Goal: Transaction & Acquisition: Purchase product/service

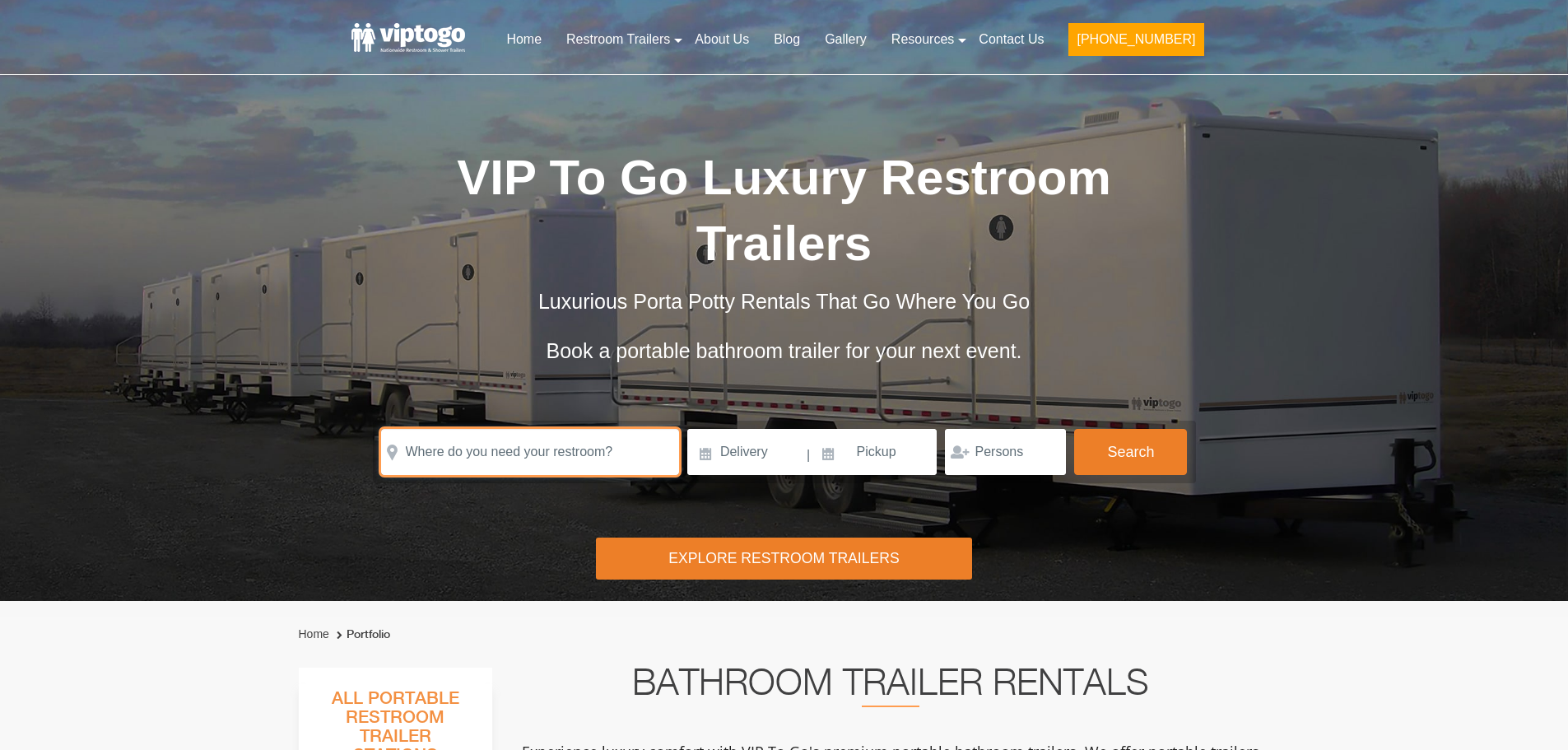
click at [547, 458] on input "text" at bounding box center [530, 452] width 298 height 46
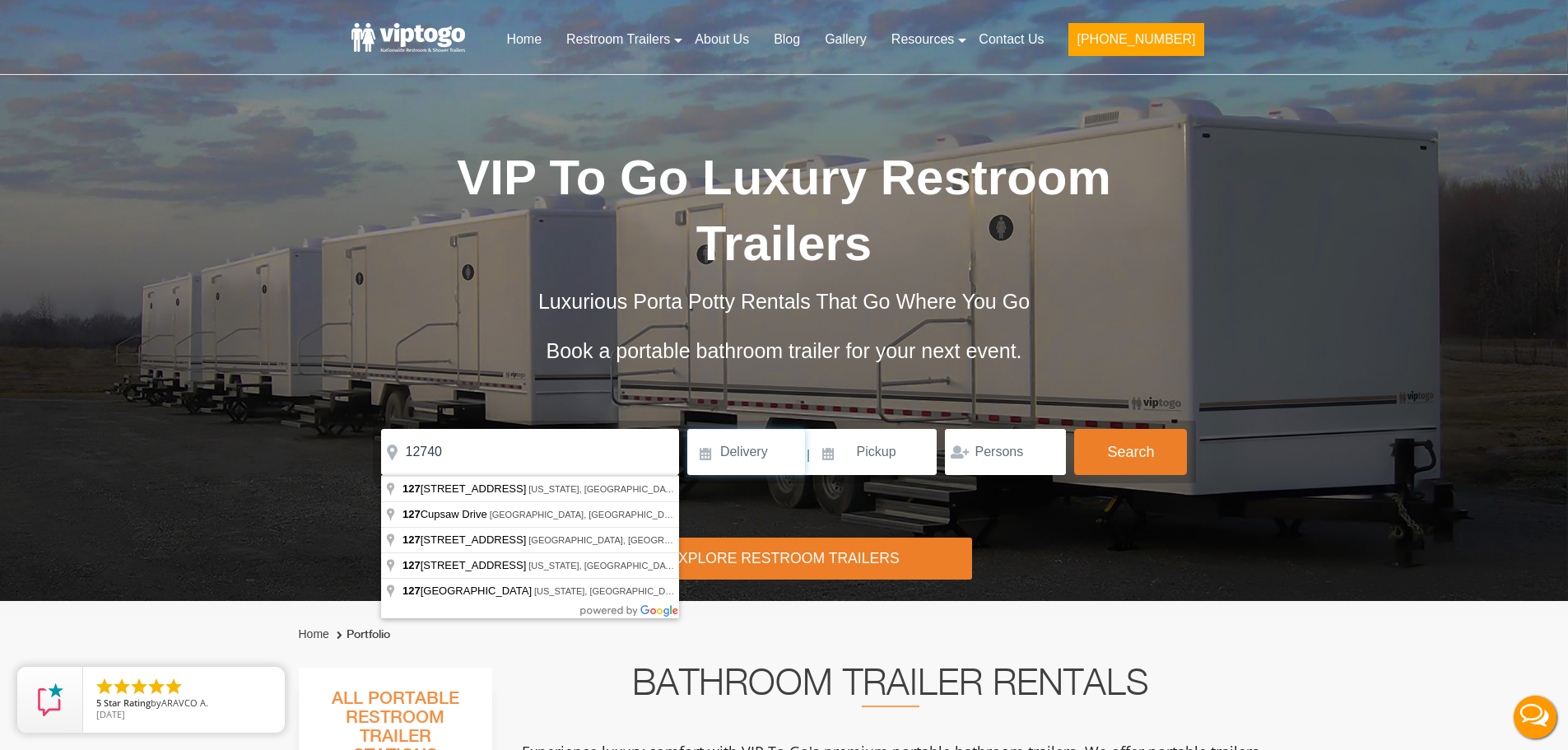
click button "autobtn" at bounding box center [0, 0] width 0 height 0
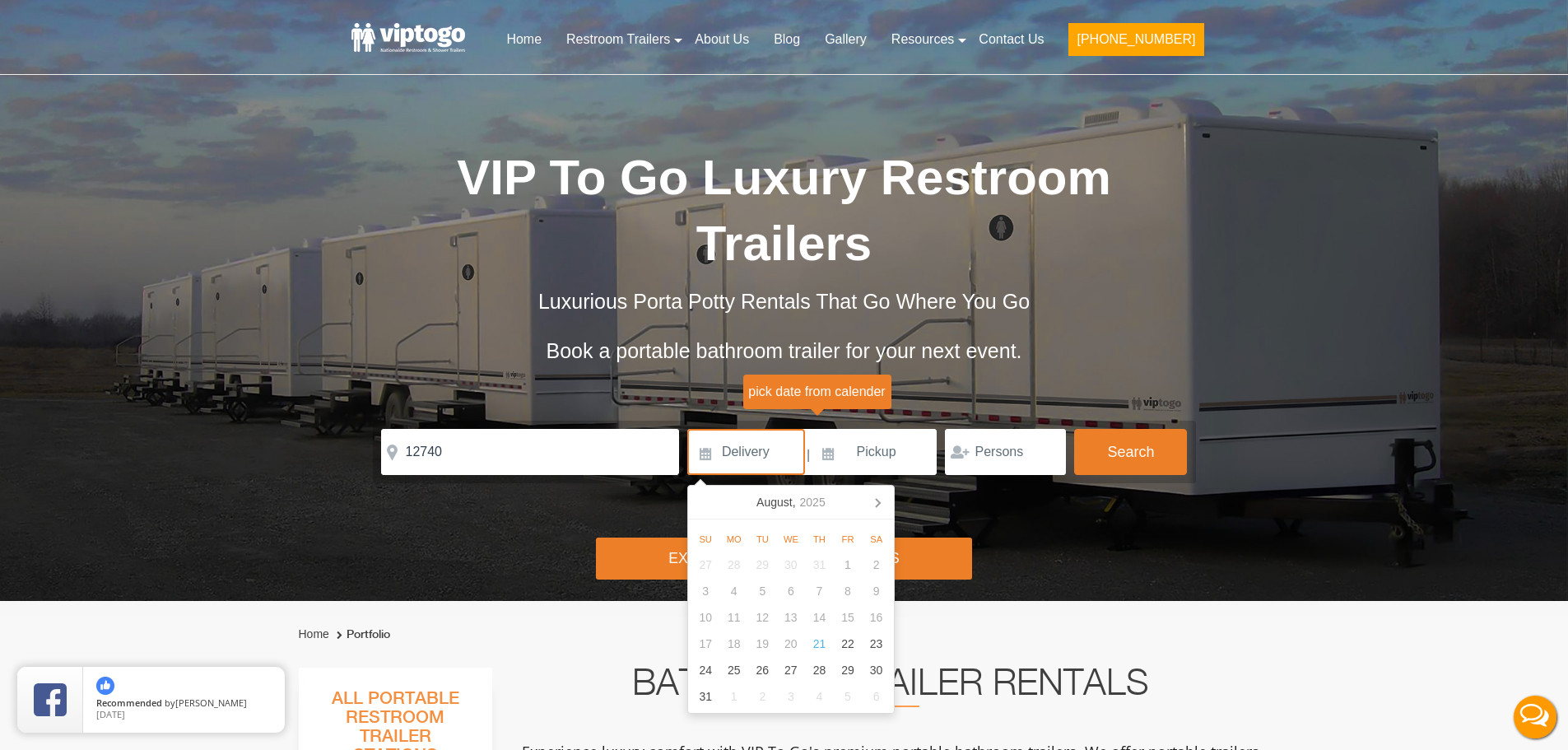
drag, startPoint x: 557, startPoint y: 425, endPoint x: 540, endPoint y: 447, distance: 27.8
click at [555, 427] on form "Please Input Valid address with zipcode Please Input Valid address with zipcode…" at bounding box center [784, 451] width 824 height 62
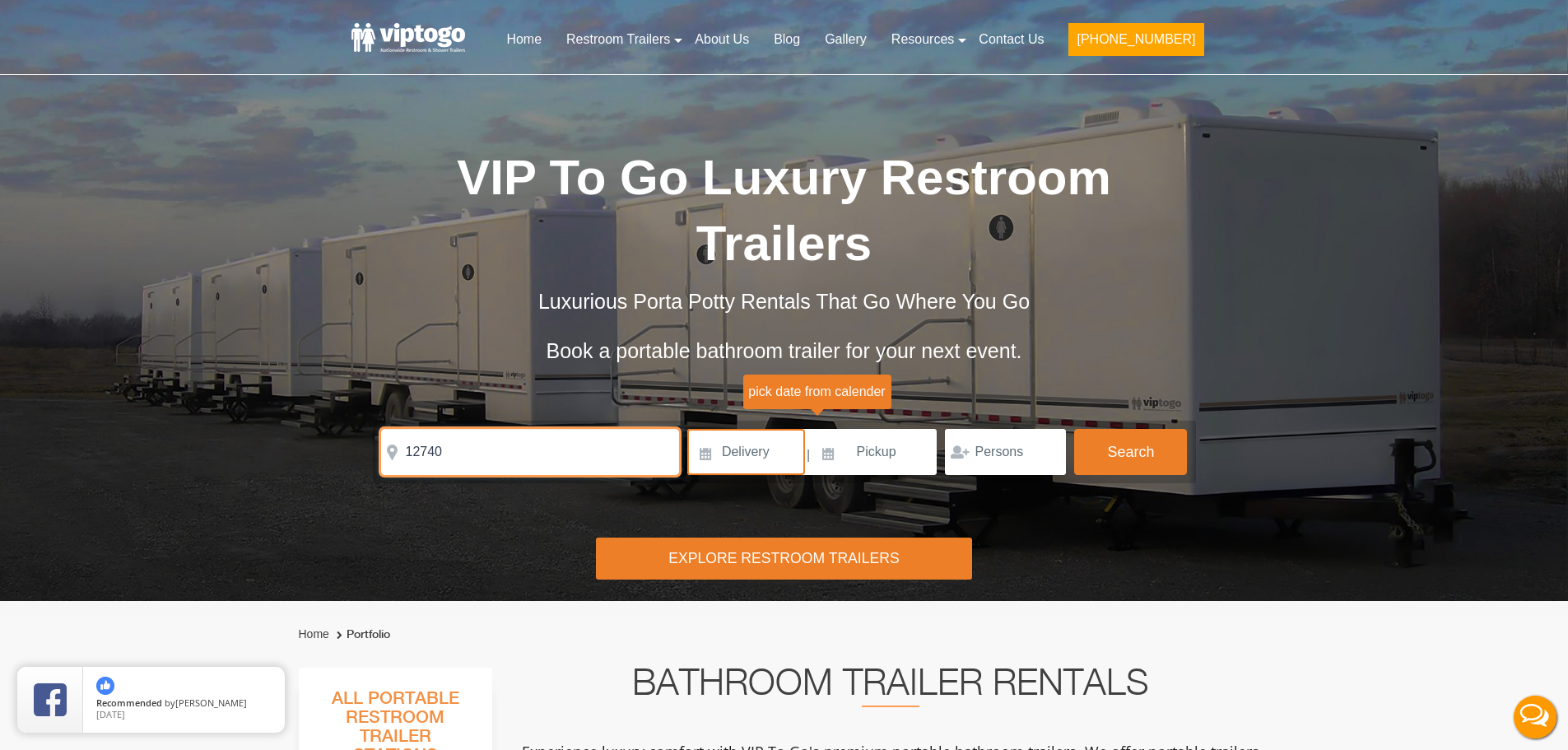
click at [550, 460] on input "12740" at bounding box center [530, 452] width 298 height 46
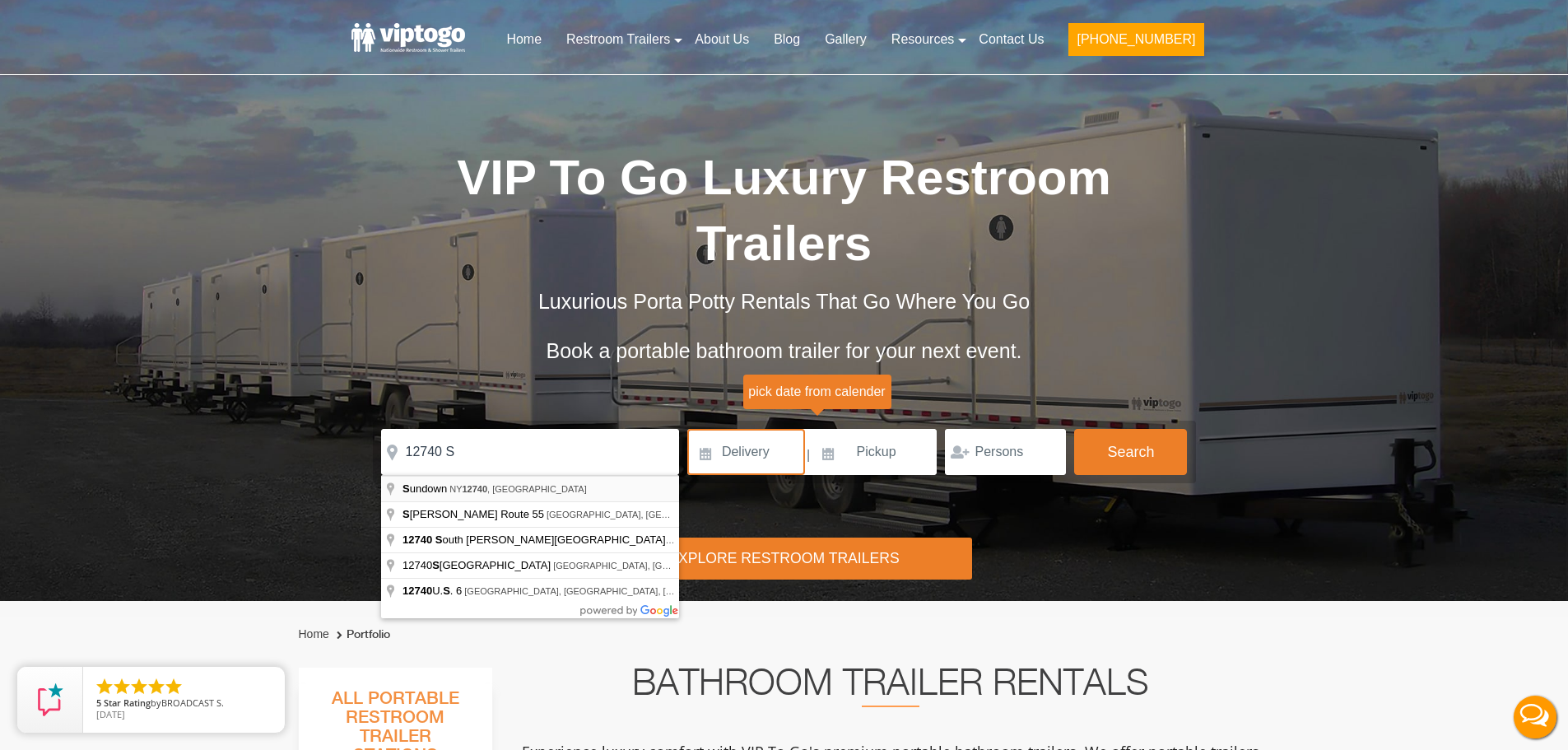
type input "Sundown, NY 12740, USA"
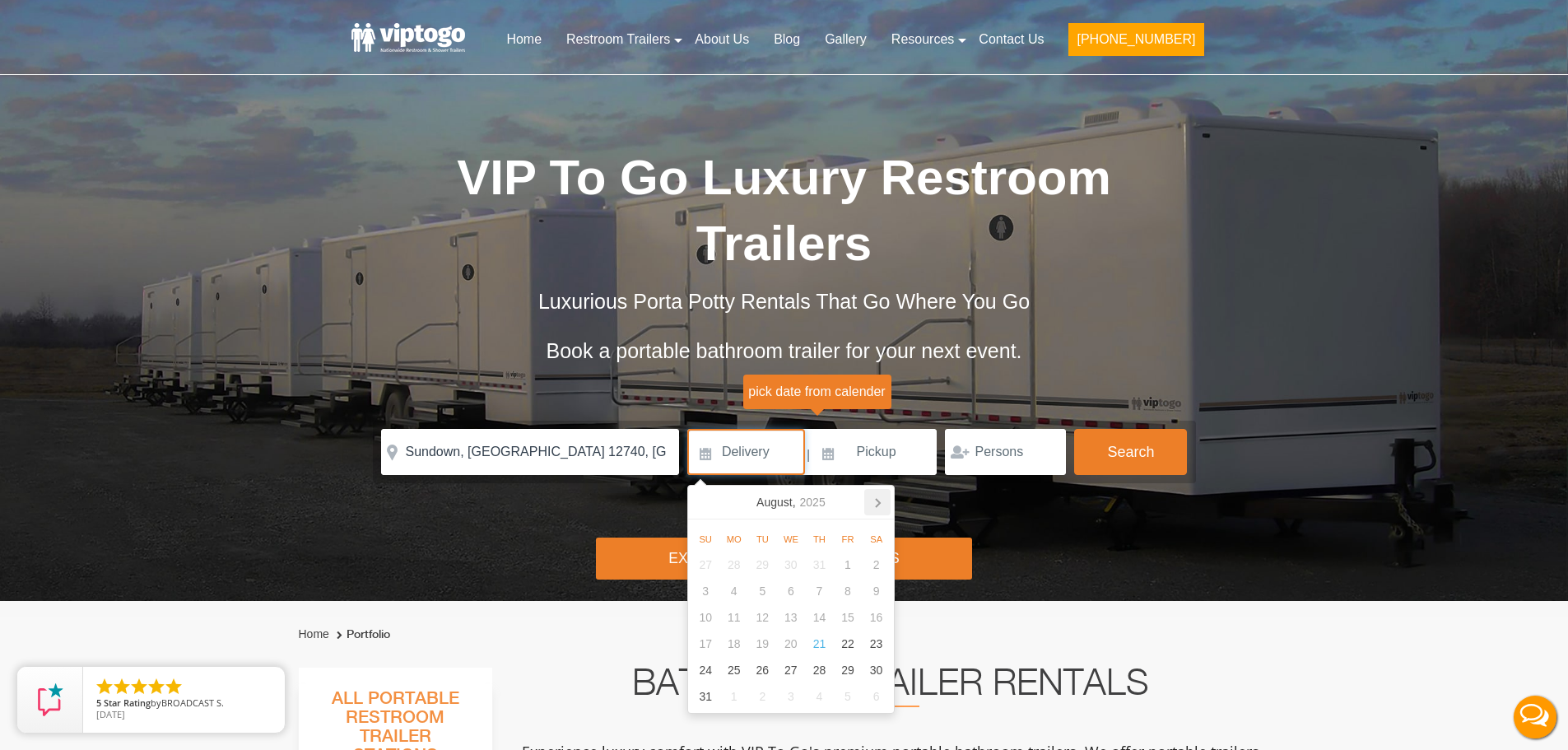
click at [871, 500] on icon at bounding box center [877, 502] width 26 height 26
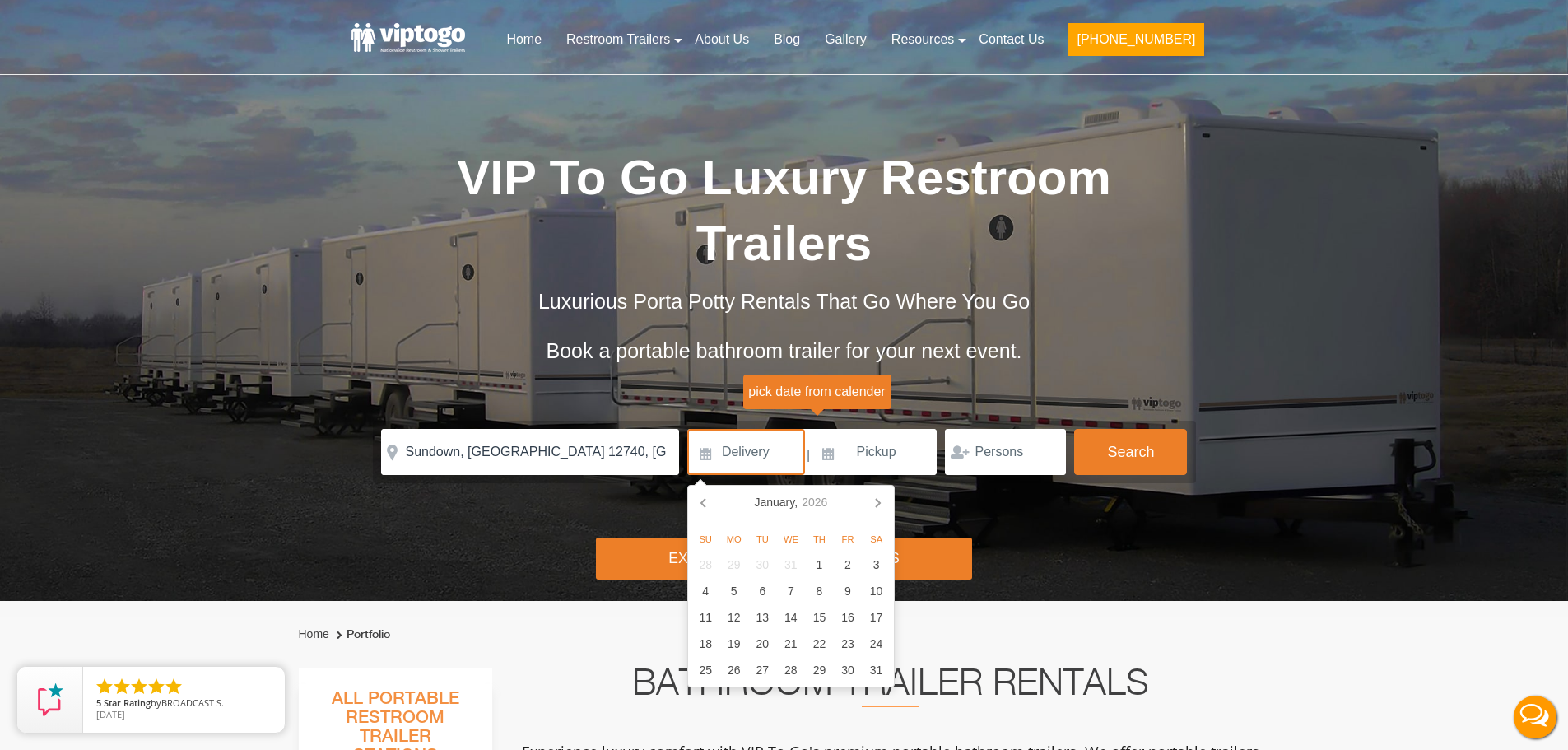
click at [871, 500] on icon at bounding box center [877, 502] width 26 height 26
click at [705, 499] on icon at bounding box center [703, 503] width 4 height 9
click at [868, 500] on icon at bounding box center [877, 502] width 26 height 26
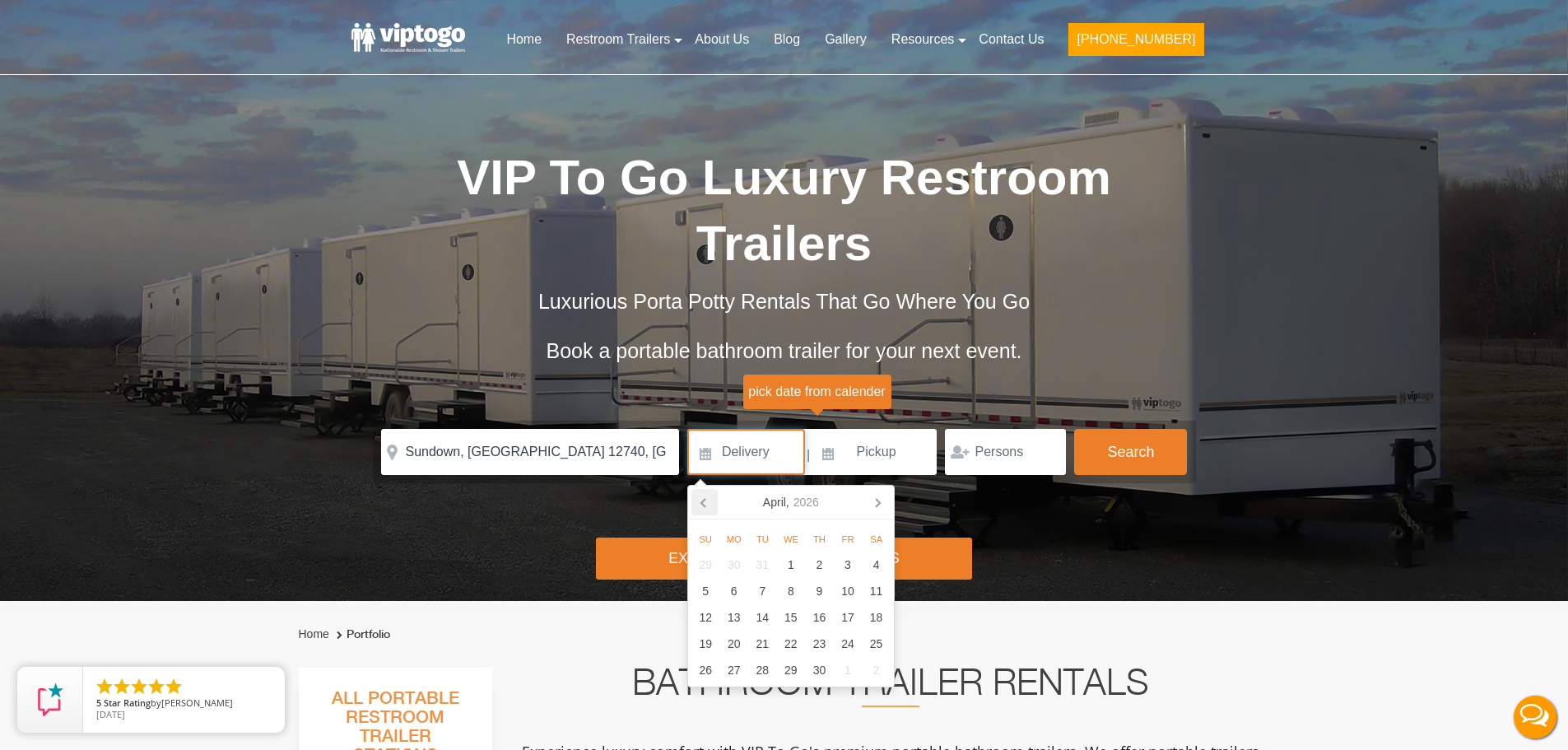
click at [702, 493] on icon at bounding box center [704, 502] width 26 height 26
click at [877, 500] on icon at bounding box center [877, 503] width 4 height 9
click at [825, 586] on div "7" at bounding box center [819, 591] width 29 height 26
type input "[DATE]"
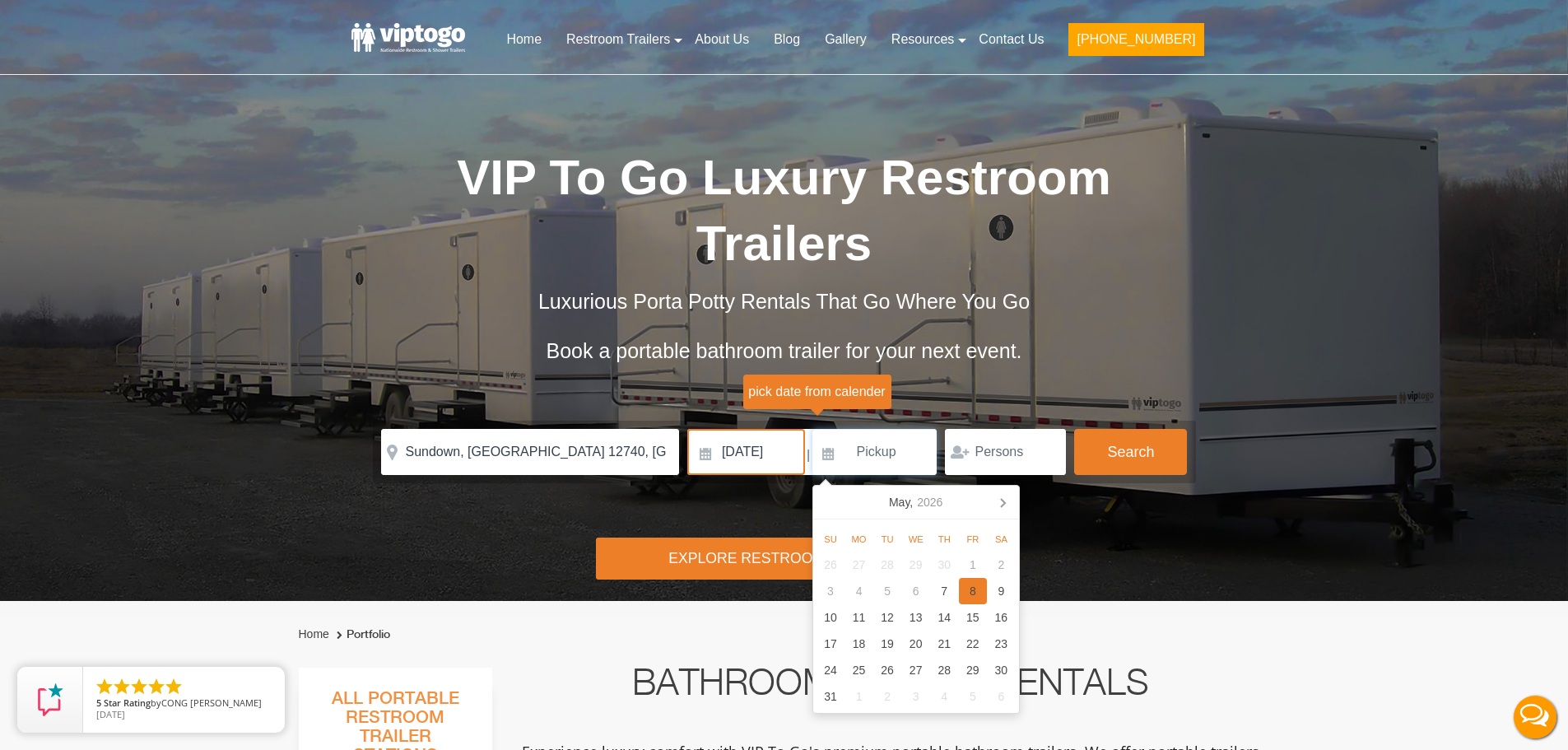
click at [971, 588] on div "8" at bounding box center [974, 591] width 29 height 26
type input "[DATE]"
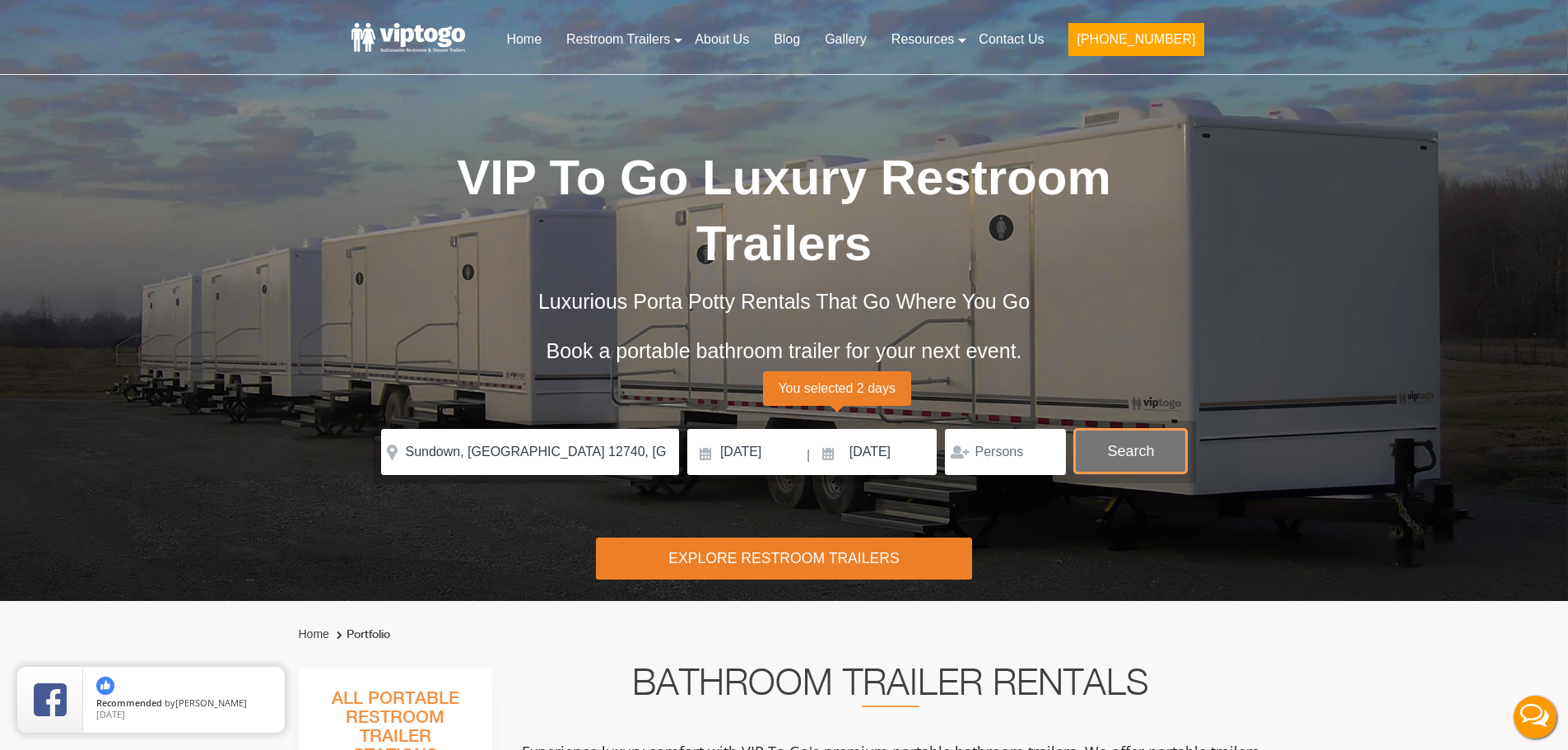
click at [1143, 443] on button "Search" at bounding box center [1131, 451] width 113 height 44
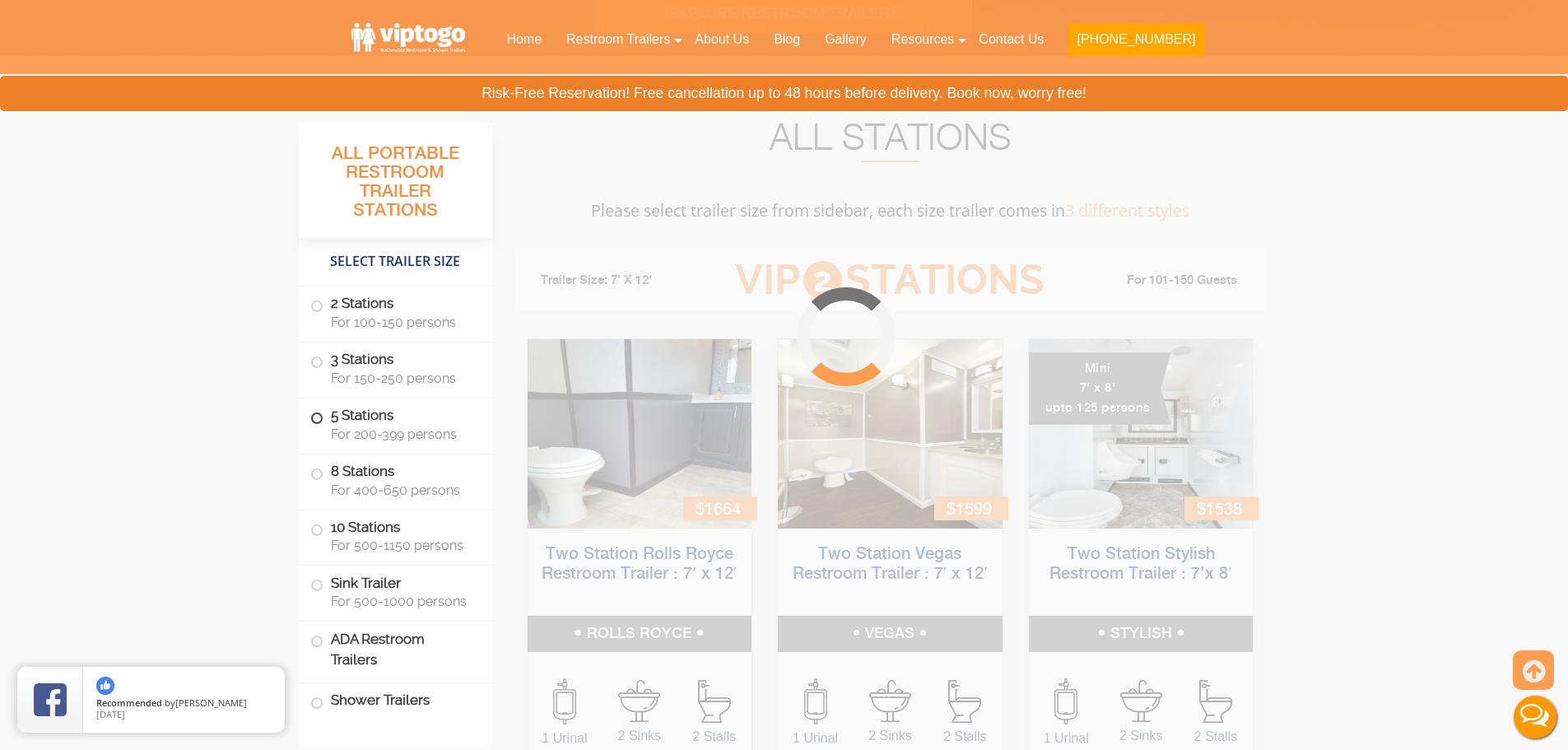
scroll to position [667, 0]
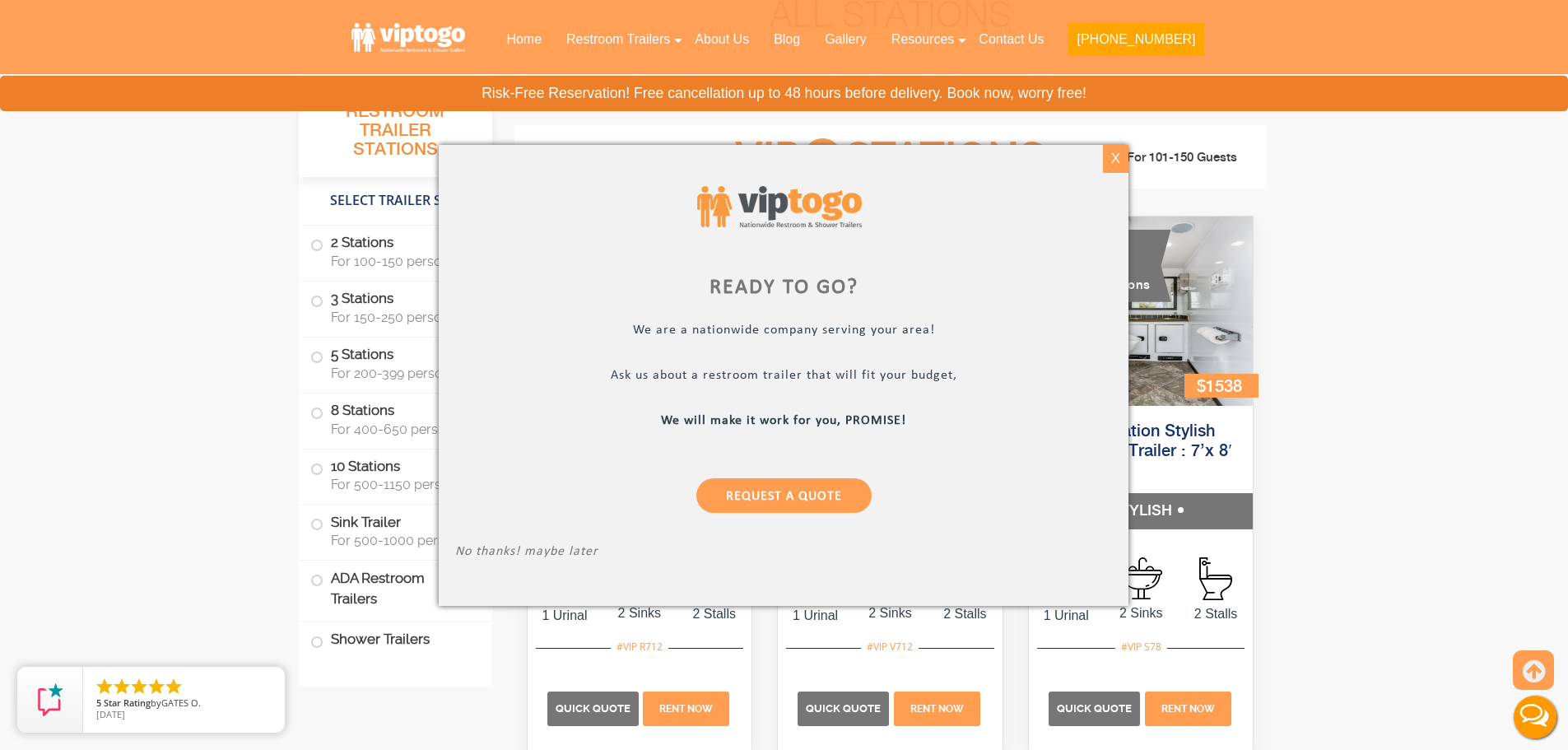
click at [1114, 153] on div "X" at bounding box center [1116, 159] width 26 height 28
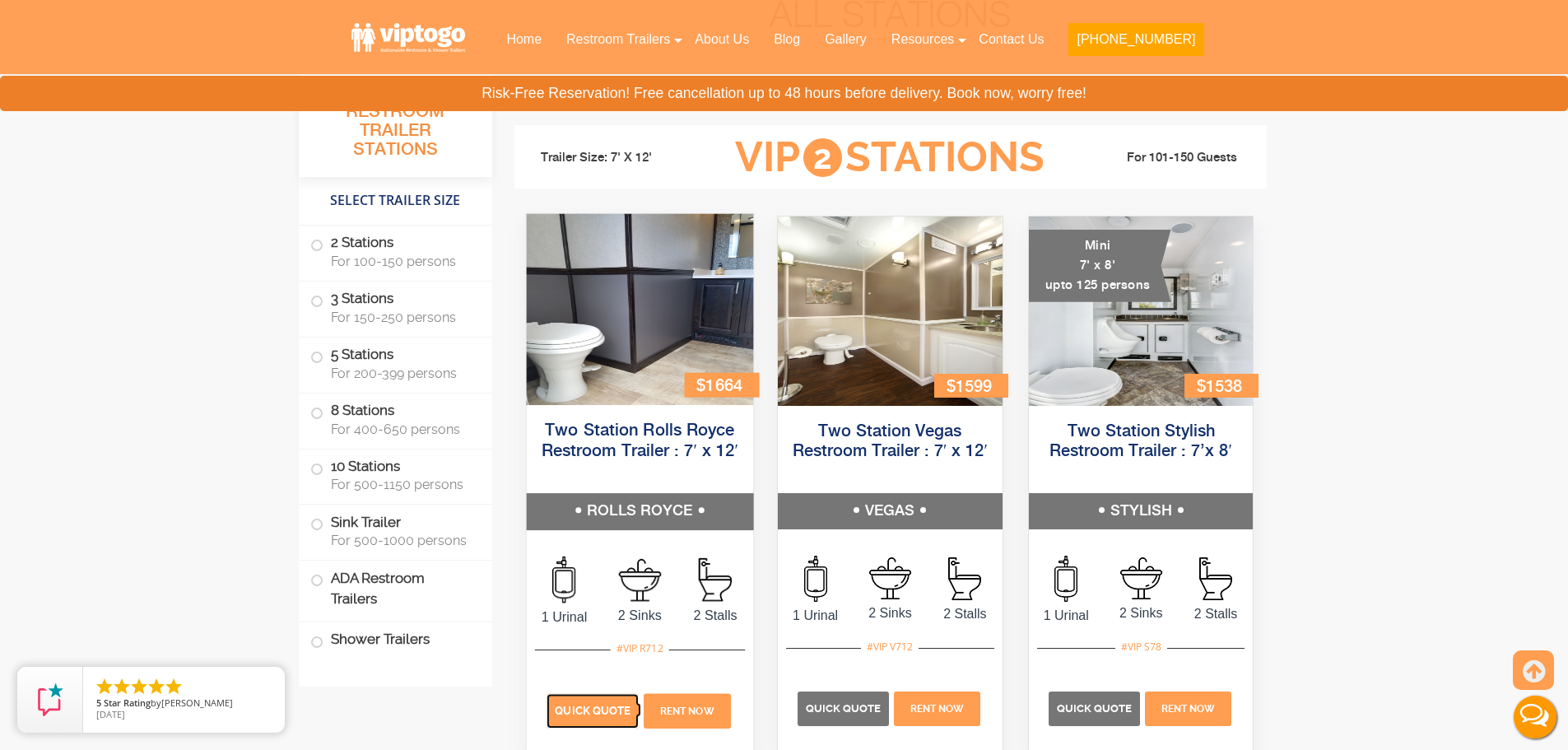
click at [586, 705] on span "Quick Quote" at bounding box center [593, 710] width 76 height 12
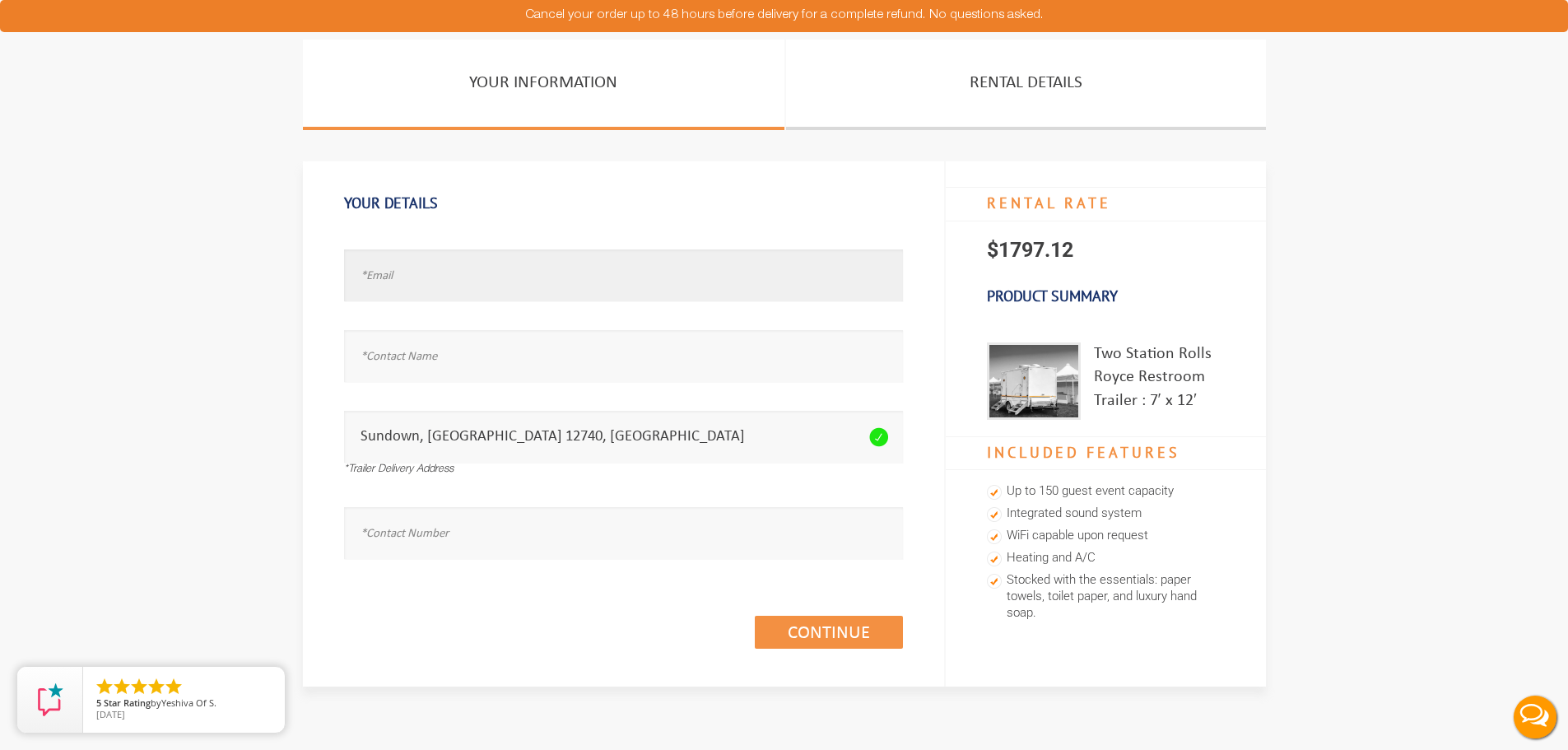
click at [537, 268] on input "text" at bounding box center [624, 275] width 559 height 52
type input "MICHELLEO@JOHNTOGO.COM"
click at [439, 361] on input "text" at bounding box center [624, 355] width 559 height 52
type input "MICHELLE"
click at [599, 516] on input "text" at bounding box center [624, 533] width 559 height 52
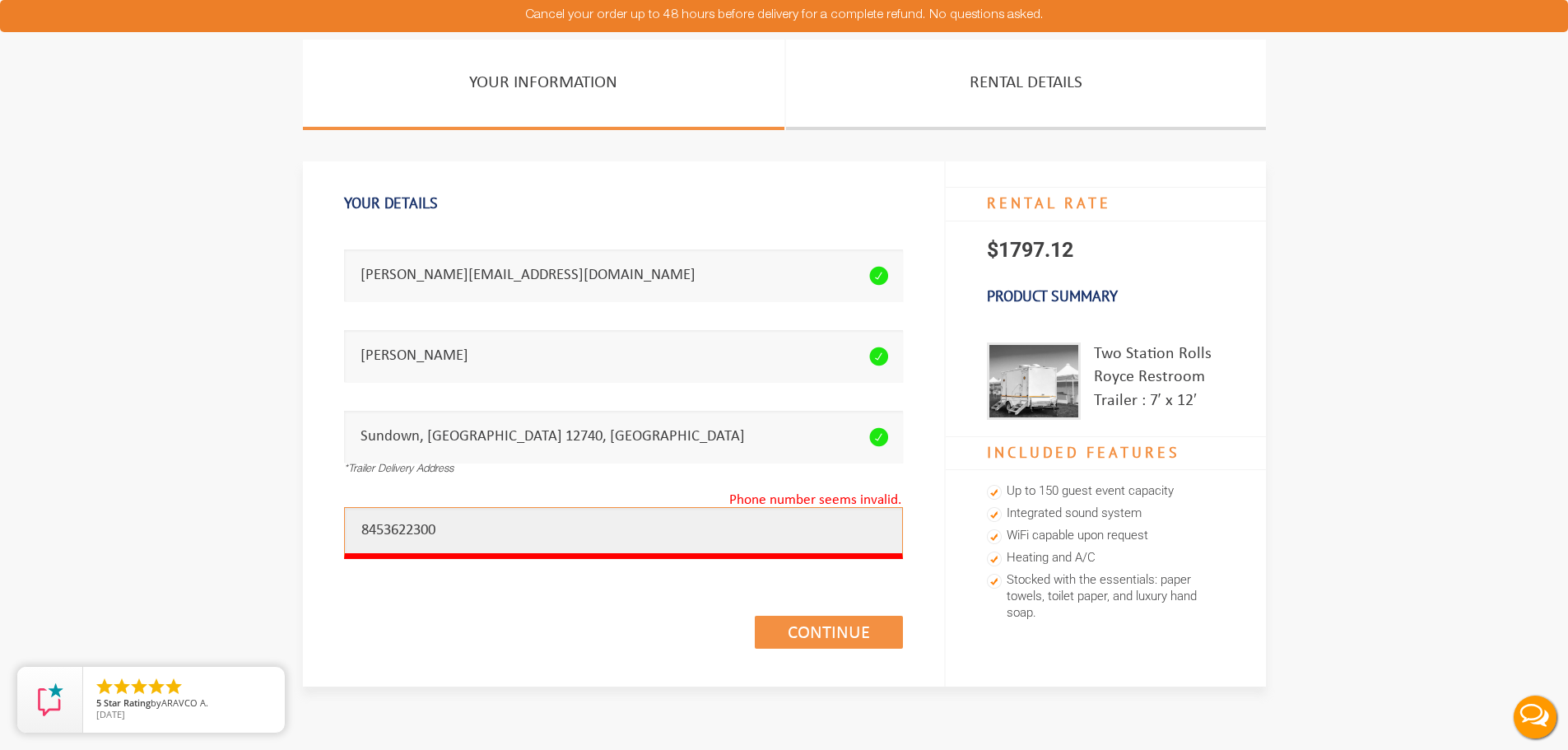
type input "8453622300"
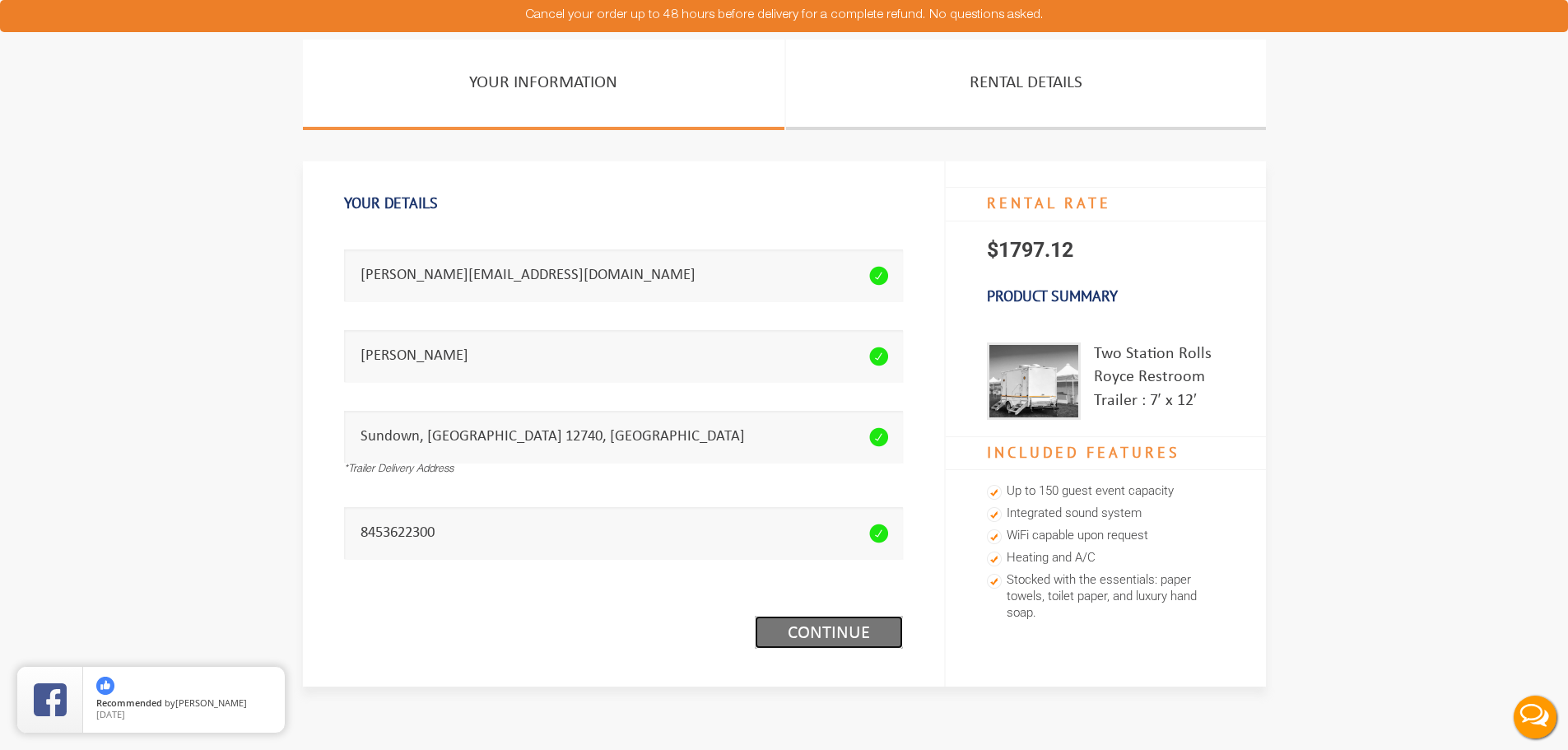
click at [836, 631] on link "Continue (1/3)" at bounding box center [829, 632] width 148 height 33
